Goal: Check status

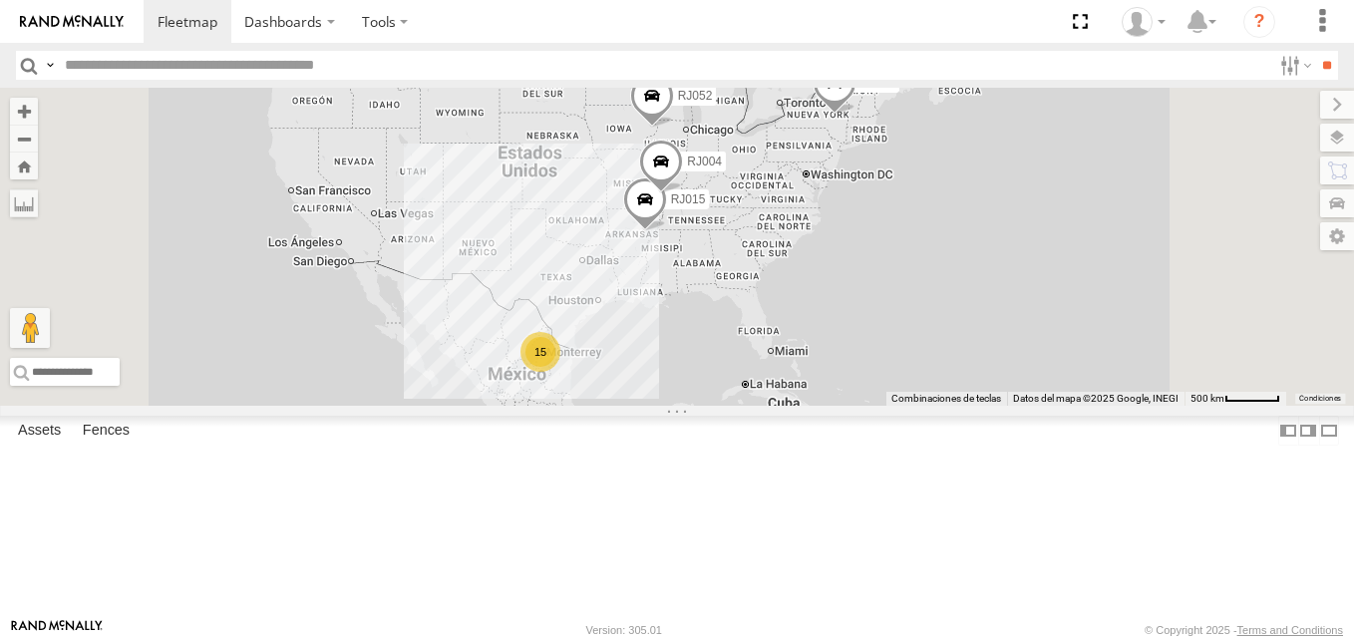
click at [0, 0] on div "RJ083" at bounding box center [0, 0] width 0 height 0
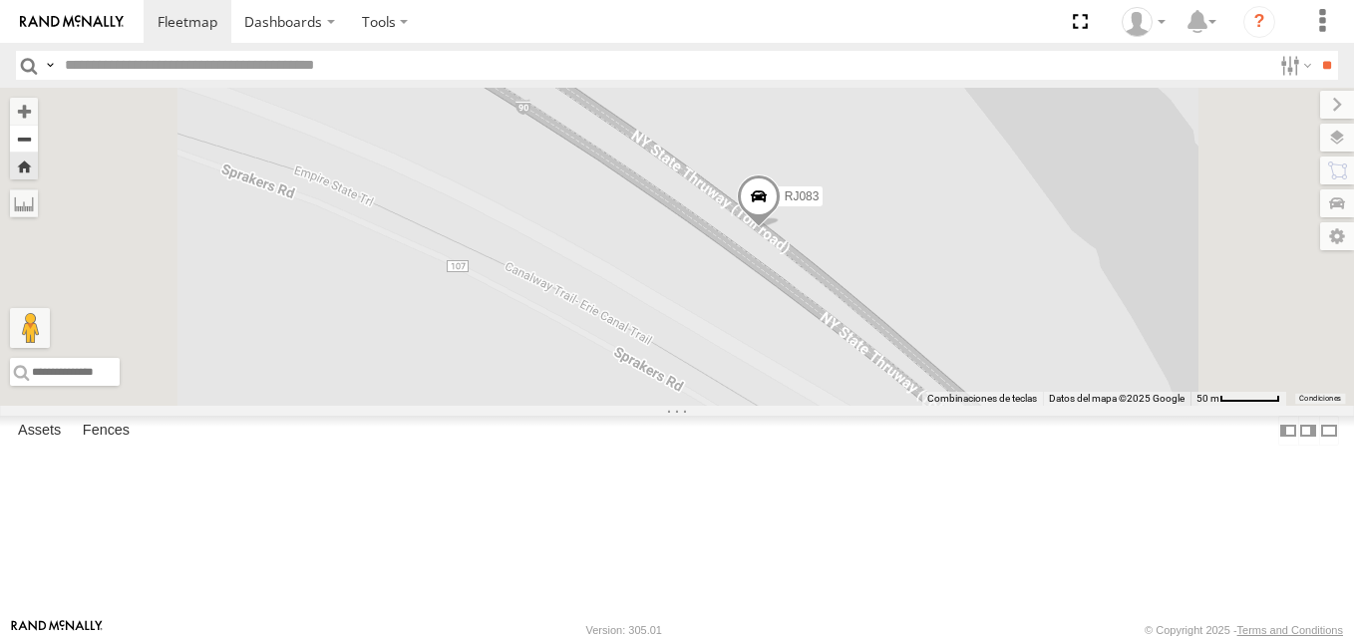
click at [38, 139] on button "Zoom out" at bounding box center [24, 139] width 28 height 28
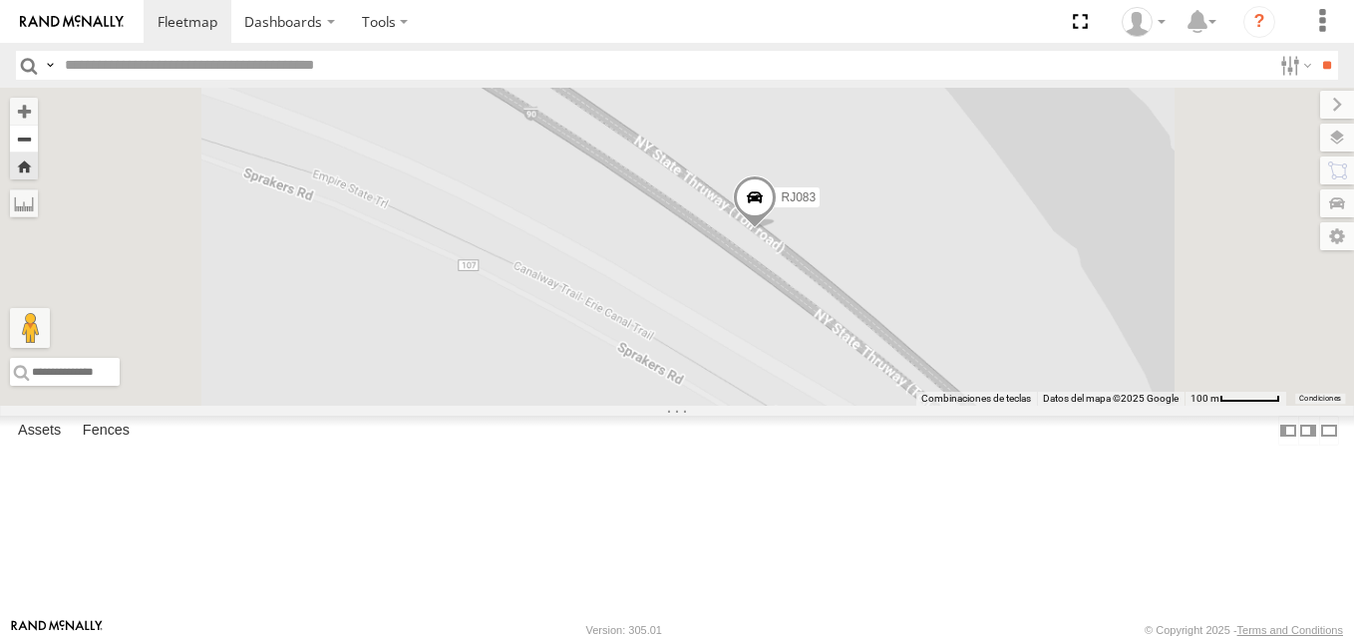
click at [38, 139] on button "Zoom out" at bounding box center [24, 139] width 28 height 28
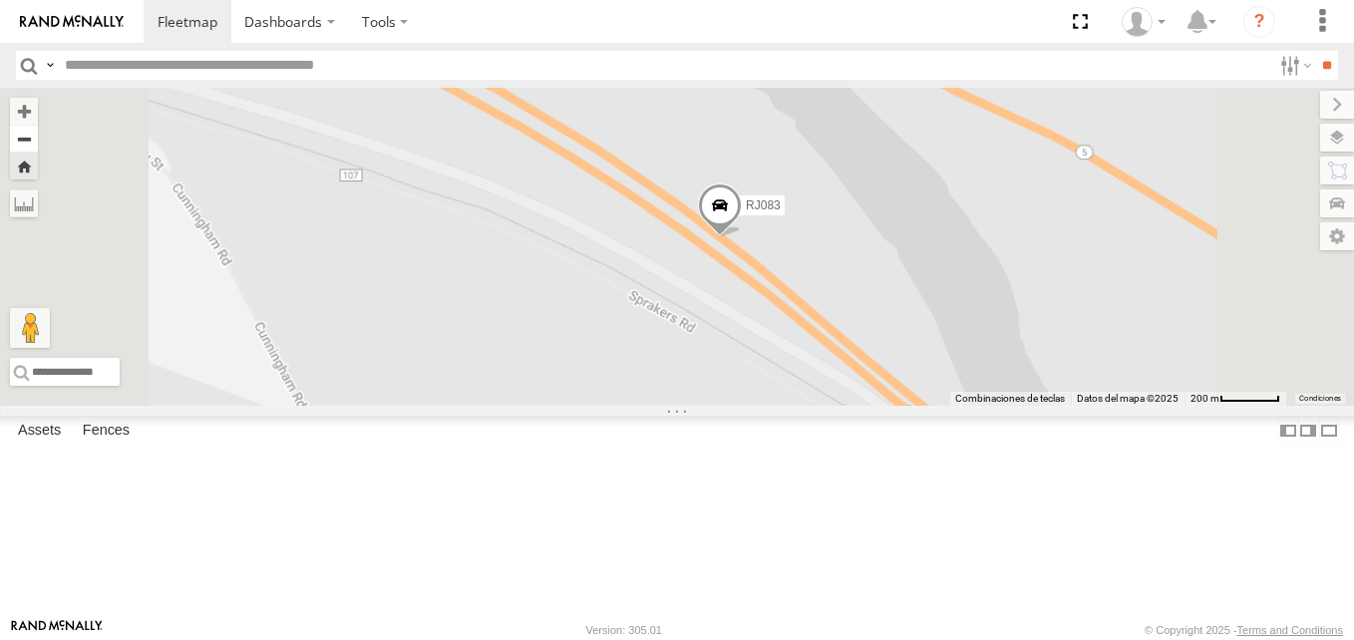
click at [38, 139] on button "Zoom out" at bounding box center [24, 139] width 28 height 28
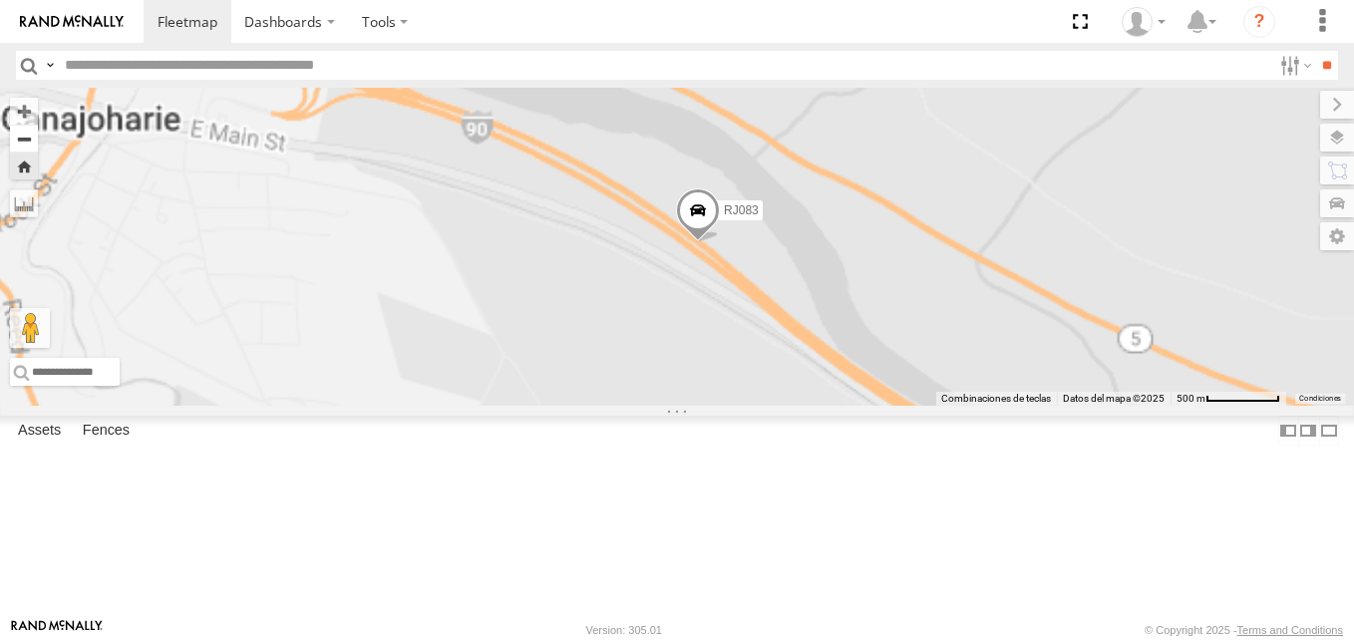
click at [38, 139] on button "Zoom out" at bounding box center [24, 139] width 28 height 28
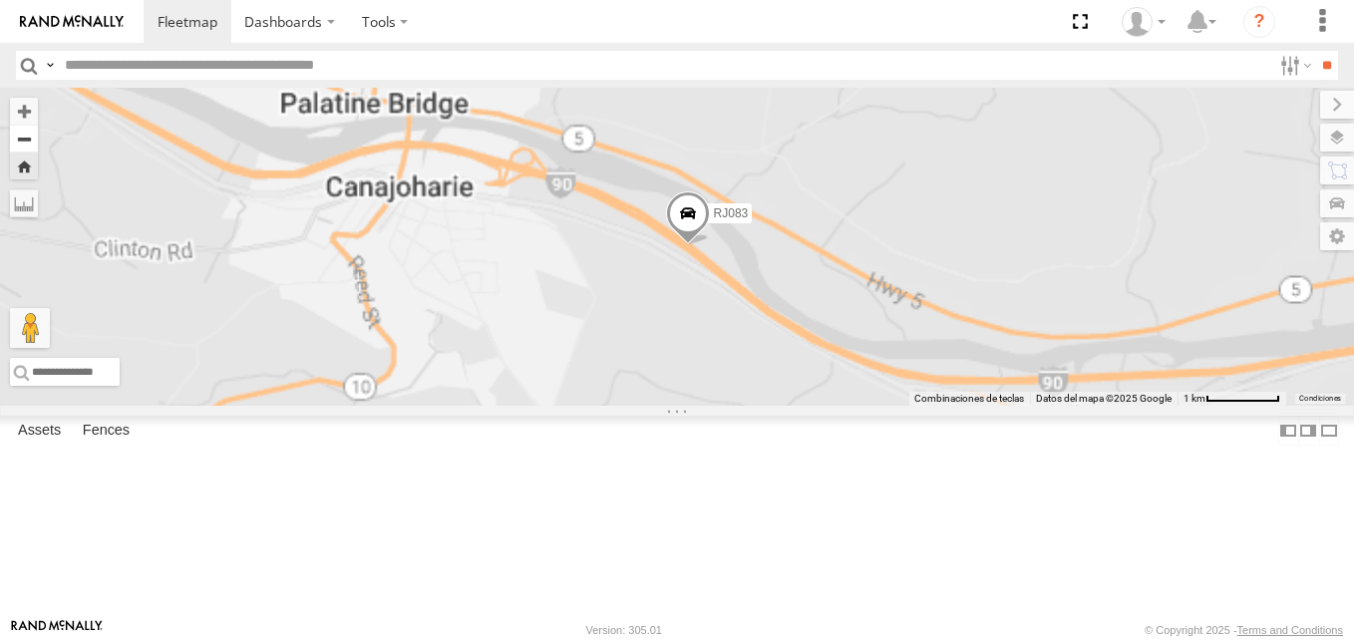
click at [38, 139] on button "Zoom out" at bounding box center [24, 139] width 28 height 28
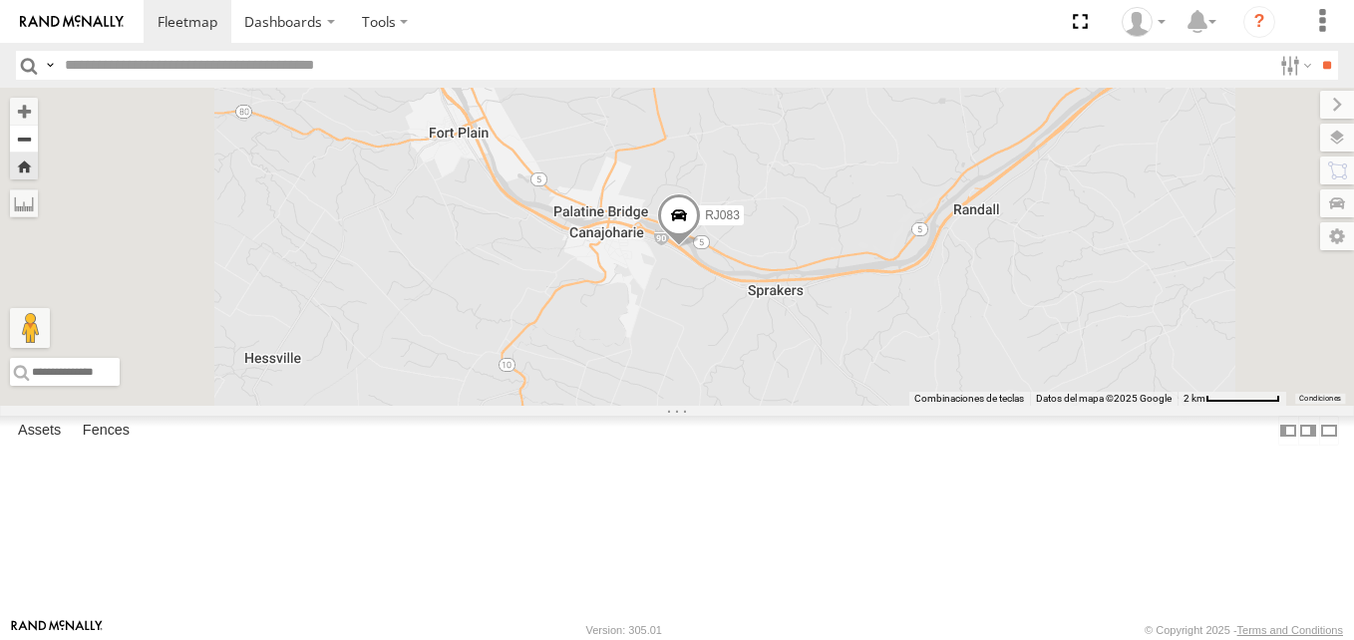
click at [38, 139] on button "Zoom out" at bounding box center [24, 139] width 28 height 28
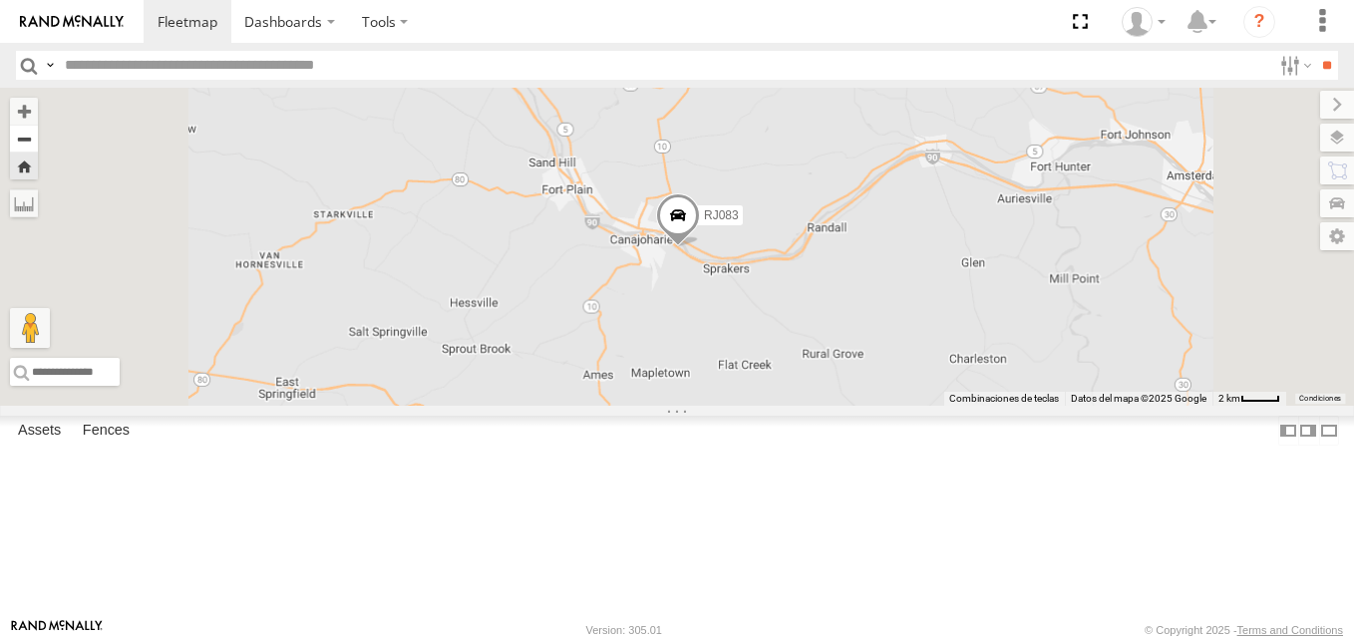
click at [38, 139] on button "Zoom out" at bounding box center [24, 139] width 28 height 28
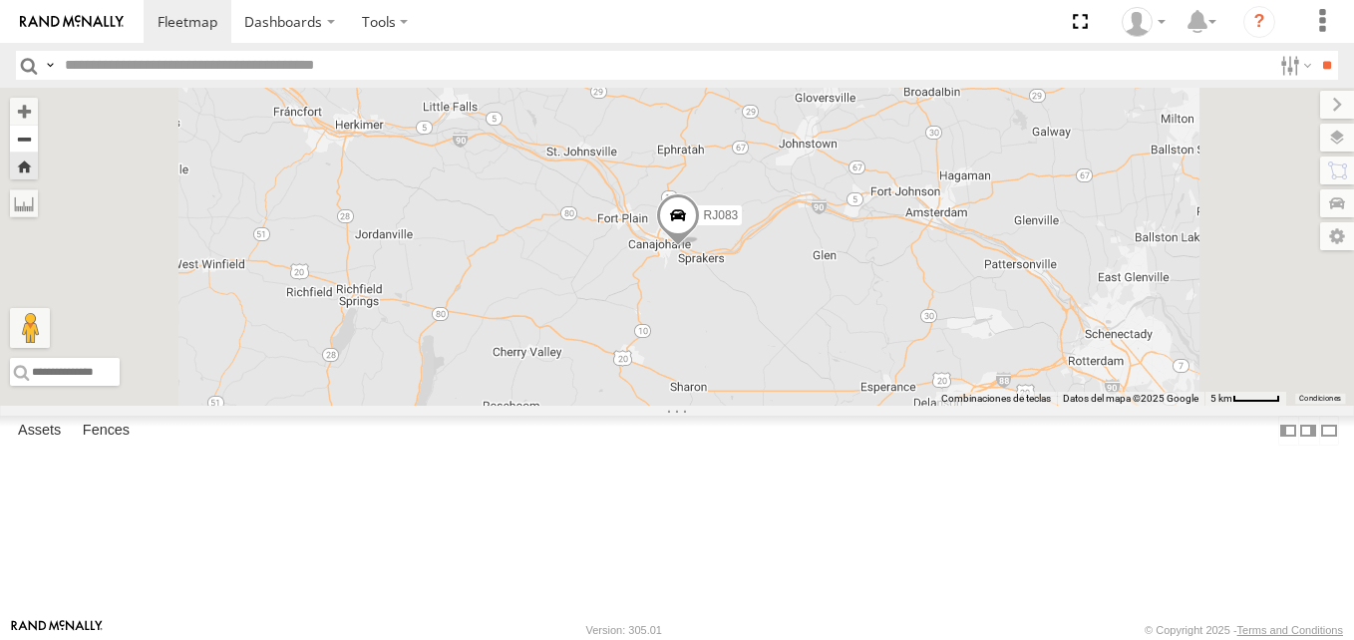
click at [38, 139] on button "Zoom out" at bounding box center [24, 139] width 28 height 28
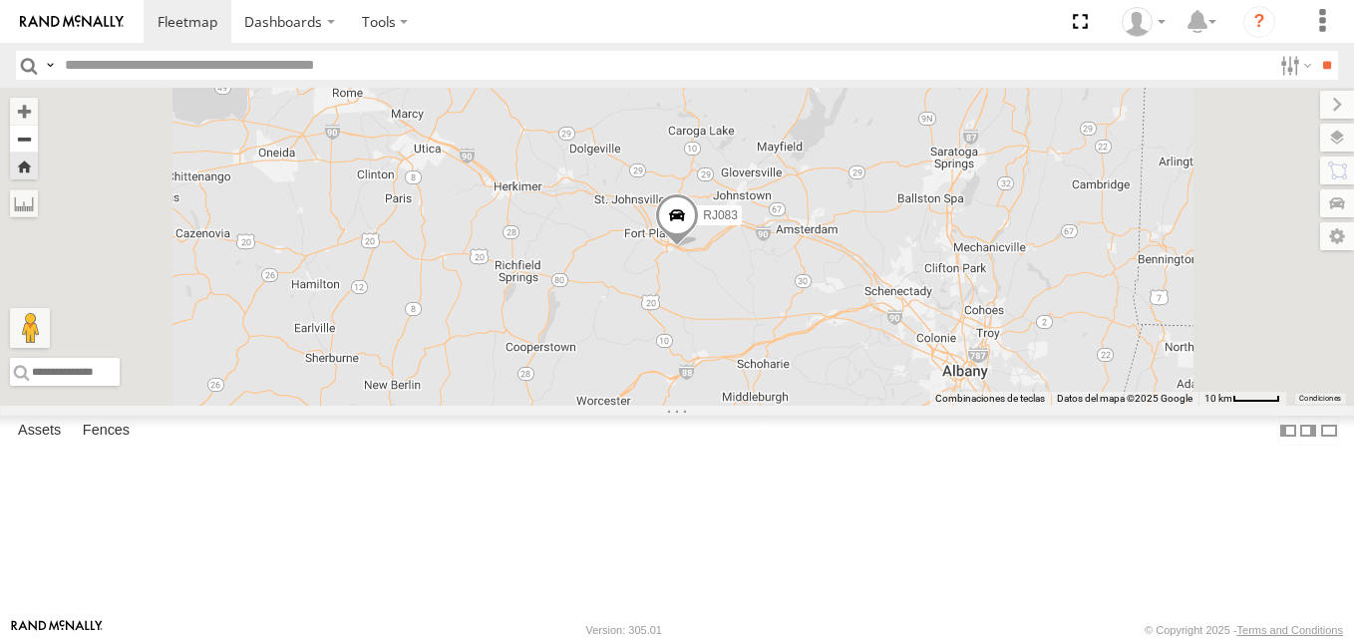
click at [38, 139] on button "Zoom out" at bounding box center [24, 139] width 28 height 28
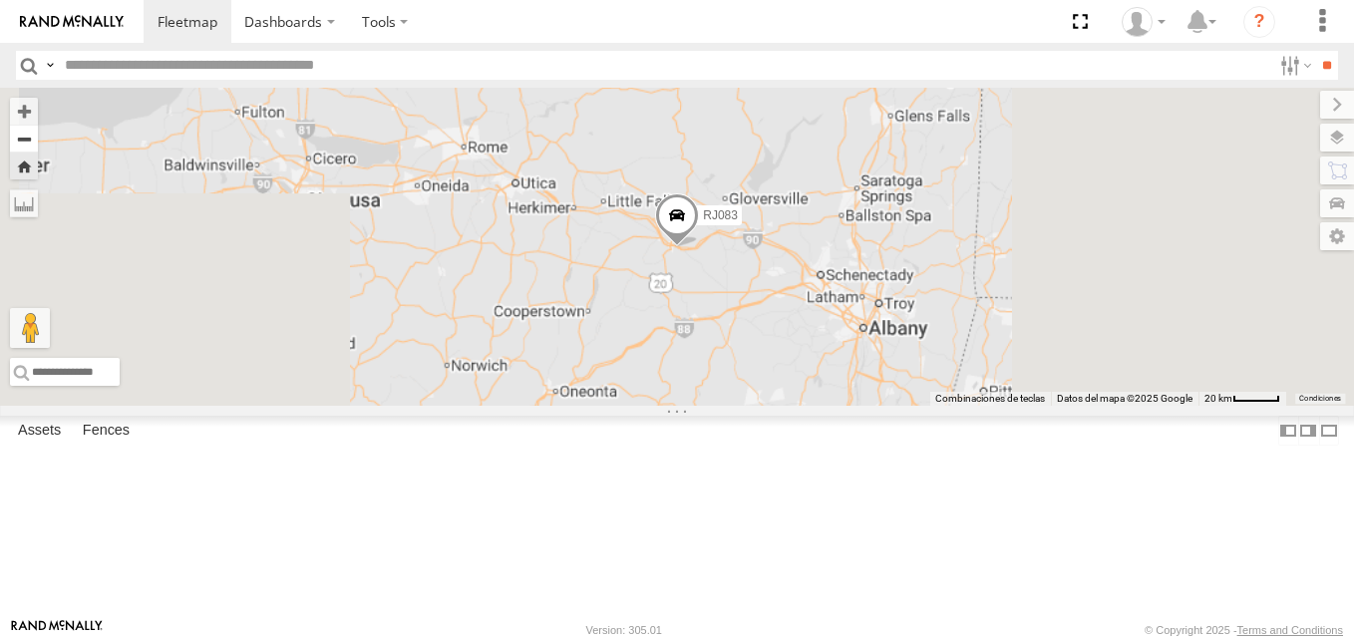
click at [38, 139] on button "Zoom out" at bounding box center [24, 139] width 28 height 28
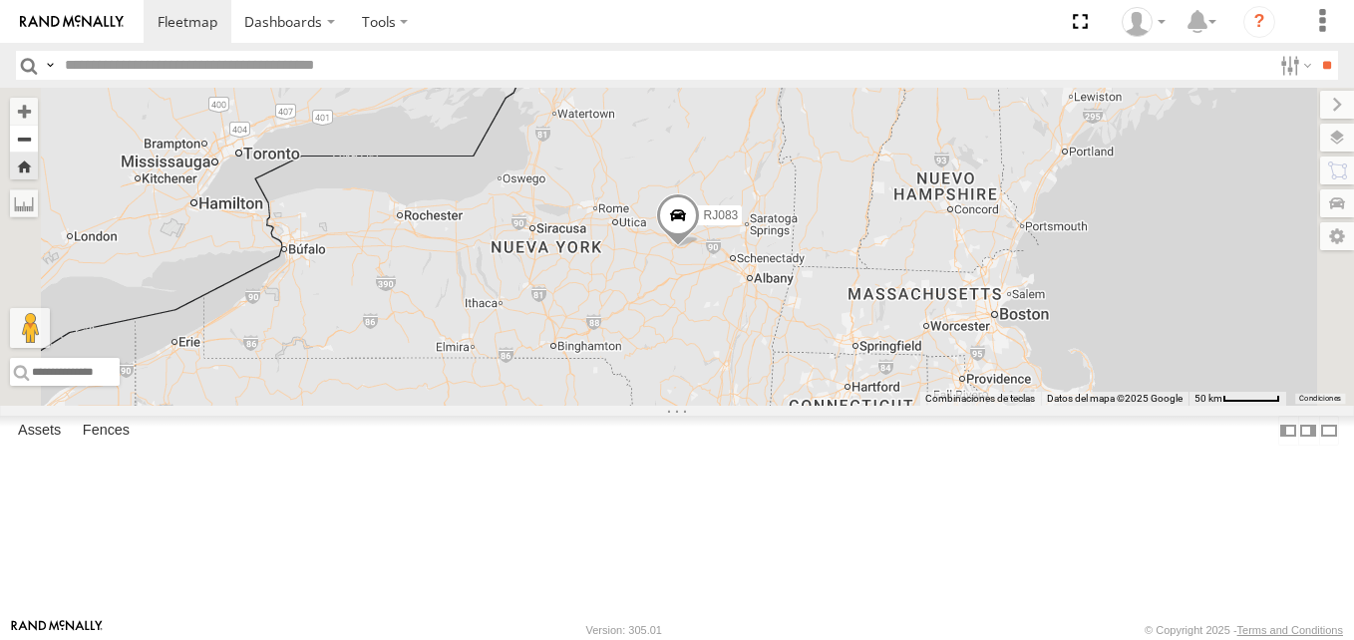
click at [38, 139] on button "Zoom out" at bounding box center [24, 139] width 28 height 28
